Goal: Check status: Check status

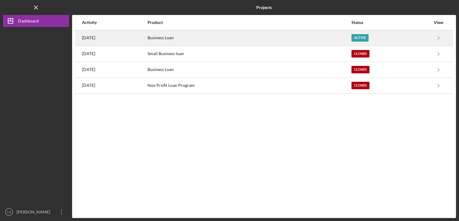
click at [147, 37] on div "[DATE]" at bounding box center [114, 38] width 65 height 15
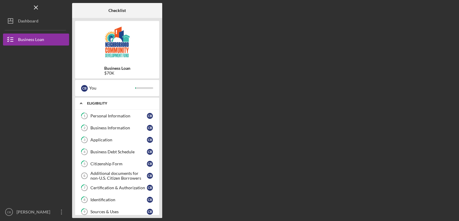
click at [113, 104] on div "Eligibility" at bounding box center [119, 104] width 65 height 4
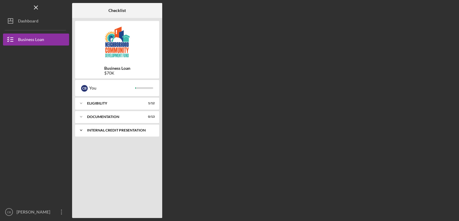
click at [112, 130] on div "Internal Credit Presentation" at bounding box center [119, 131] width 65 height 4
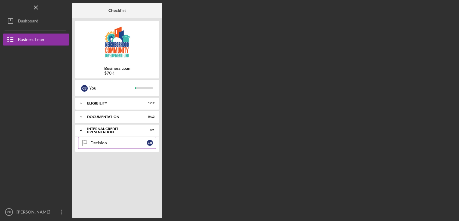
click at [112, 146] on link "Decision Decision C B" at bounding box center [117, 143] width 78 height 12
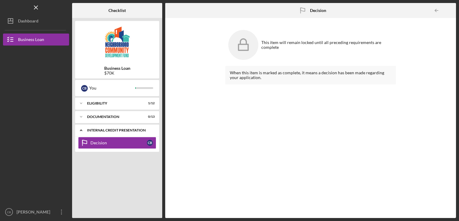
click at [119, 128] on div "Icon/Expander Internal Credit Presentation 0 / 1" at bounding box center [117, 131] width 84 height 12
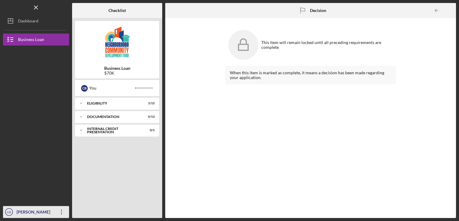
click at [59, 215] on icon "Icon/Overflow" at bounding box center [61, 212] width 15 height 15
click at [60, 146] on div at bounding box center [36, 166] width 66 height 80
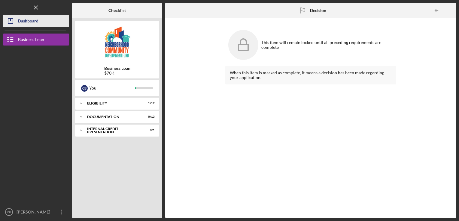
click at [34, 21] on div "Dashboard" at bounding box center [28, 22] width 20 height 14
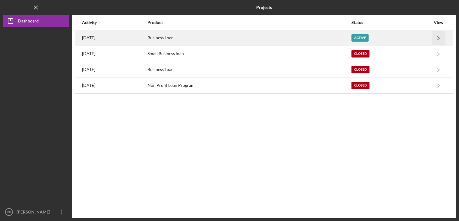
click at [439, 35] on icon "Icon/Navigate" at bounding box center [439, 38] width 14 height 14
